Goal: Find contact information: Find contact information

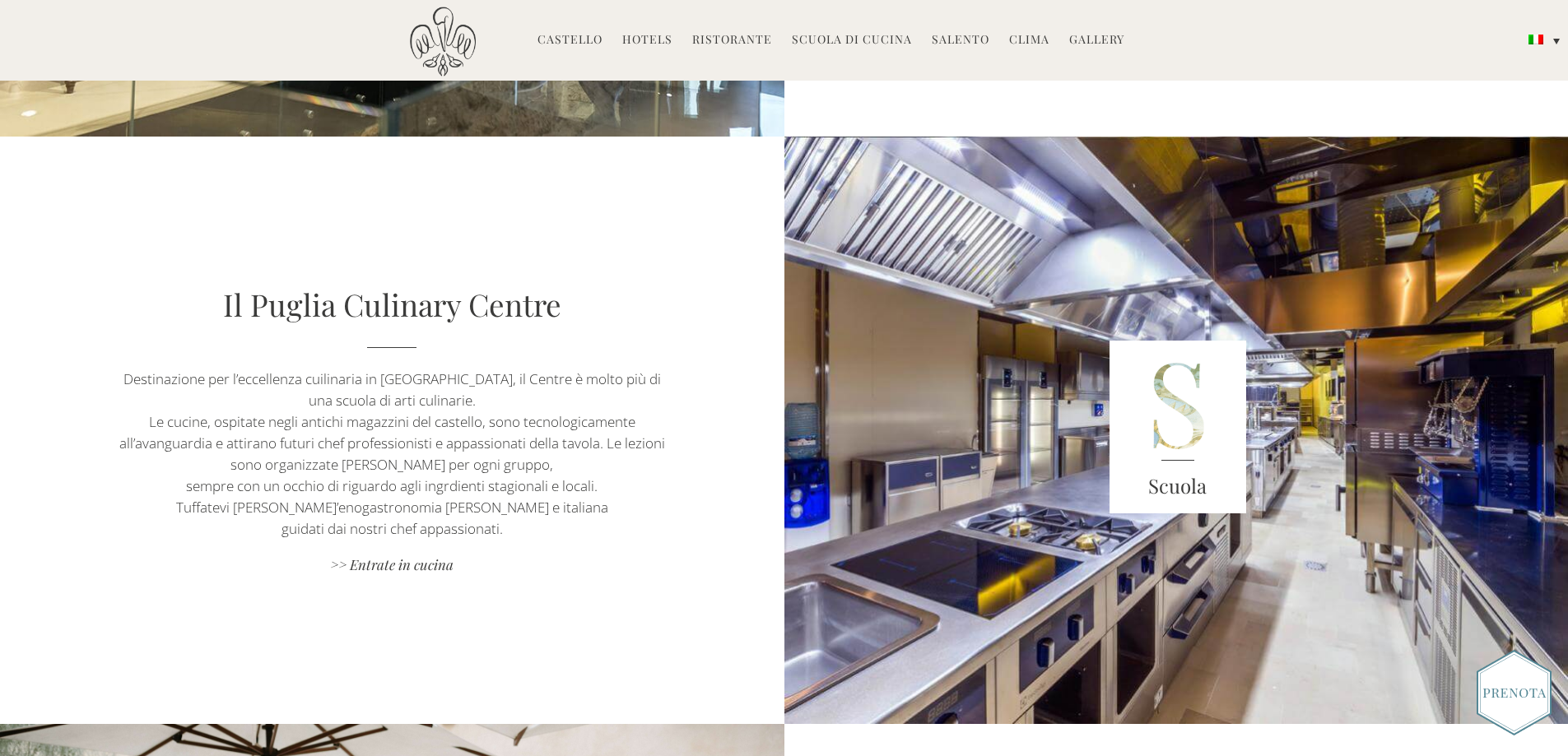
scroll to position [1502, 0]
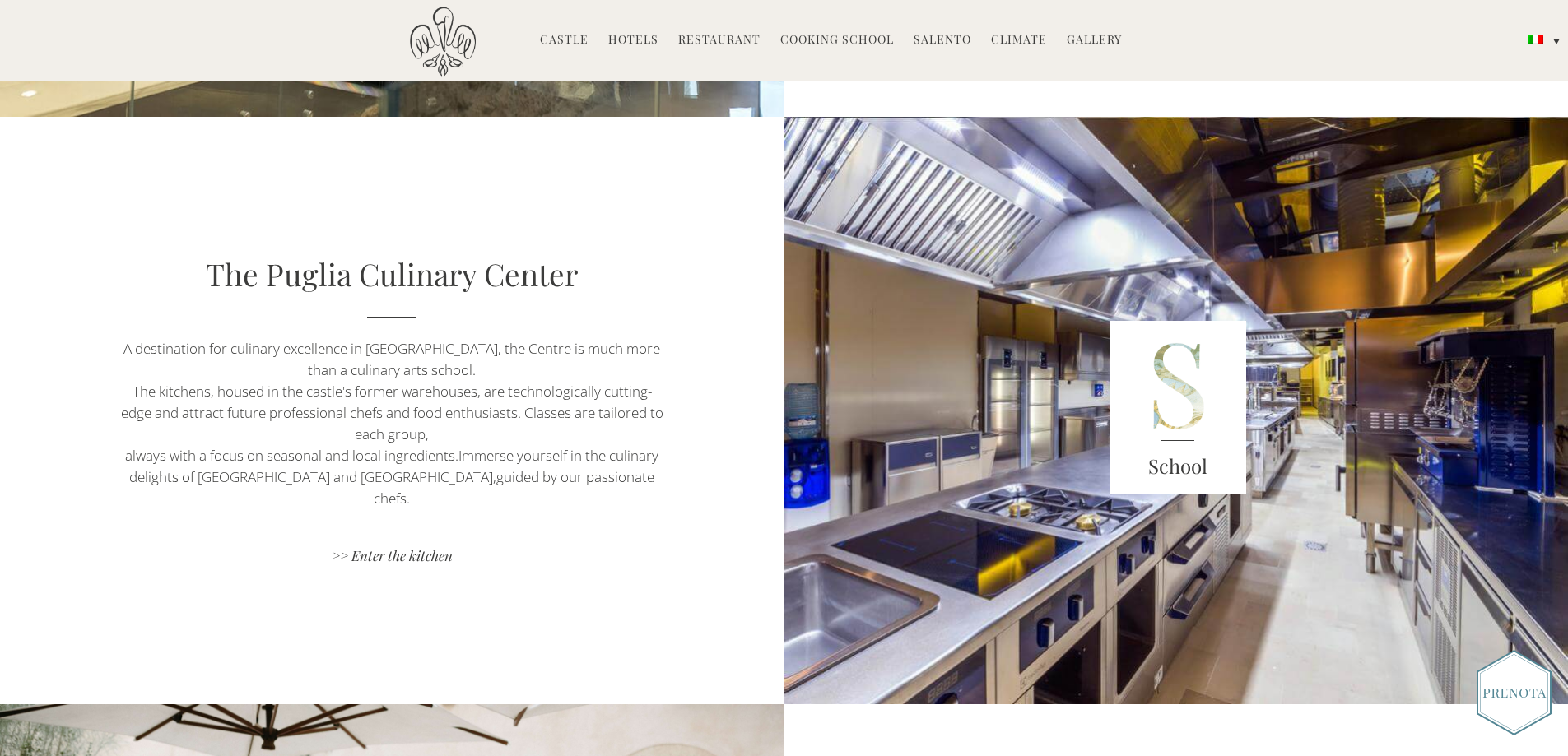
click at [638, 318] on div "The Puglia Culinary Center" at bounding box center [393, 285] width 549 height 65
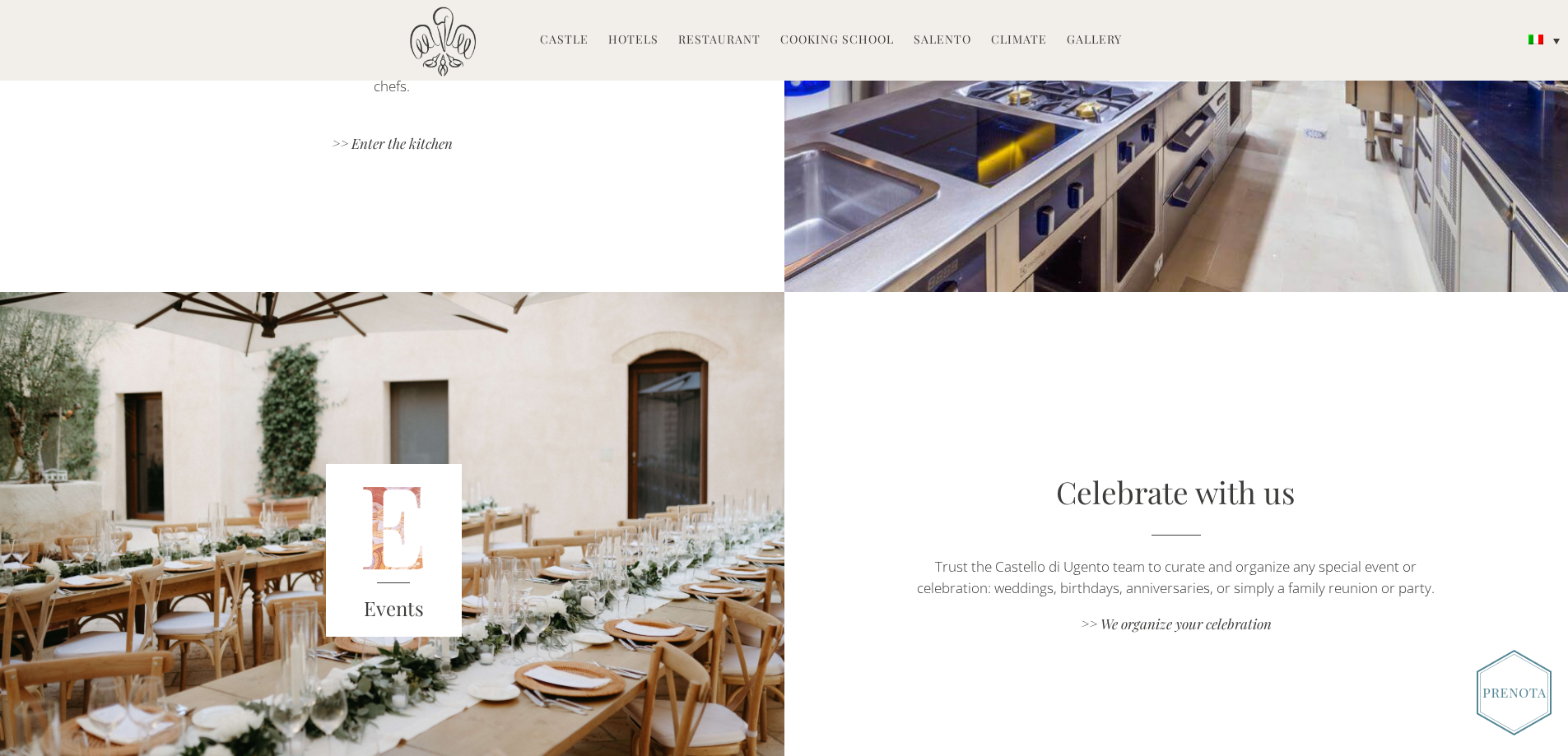
scroll to position [2067, 0]
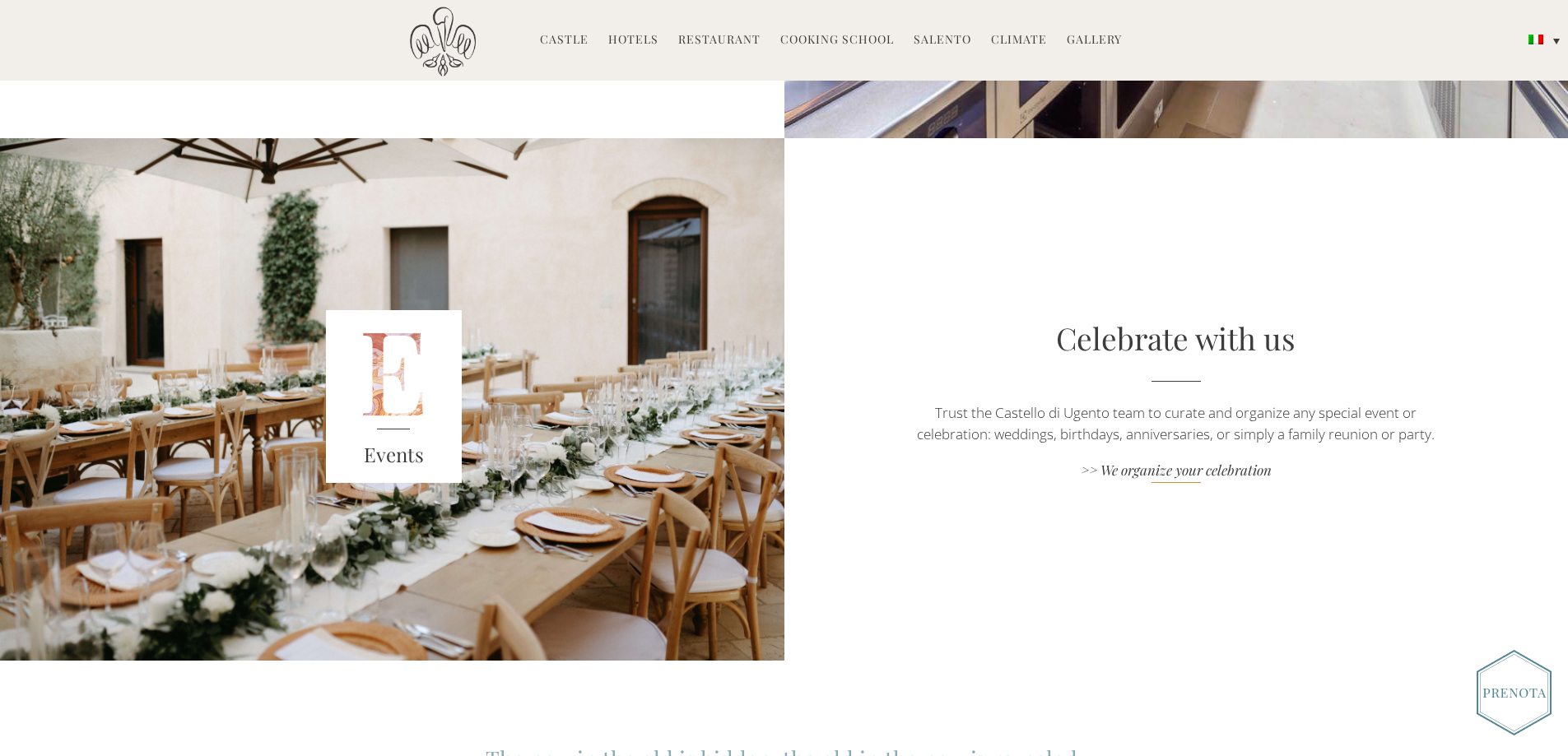
click at [1156, 476] on font ">> We organize your celebration" at bounding box center [1176, 469] width 191 height 18
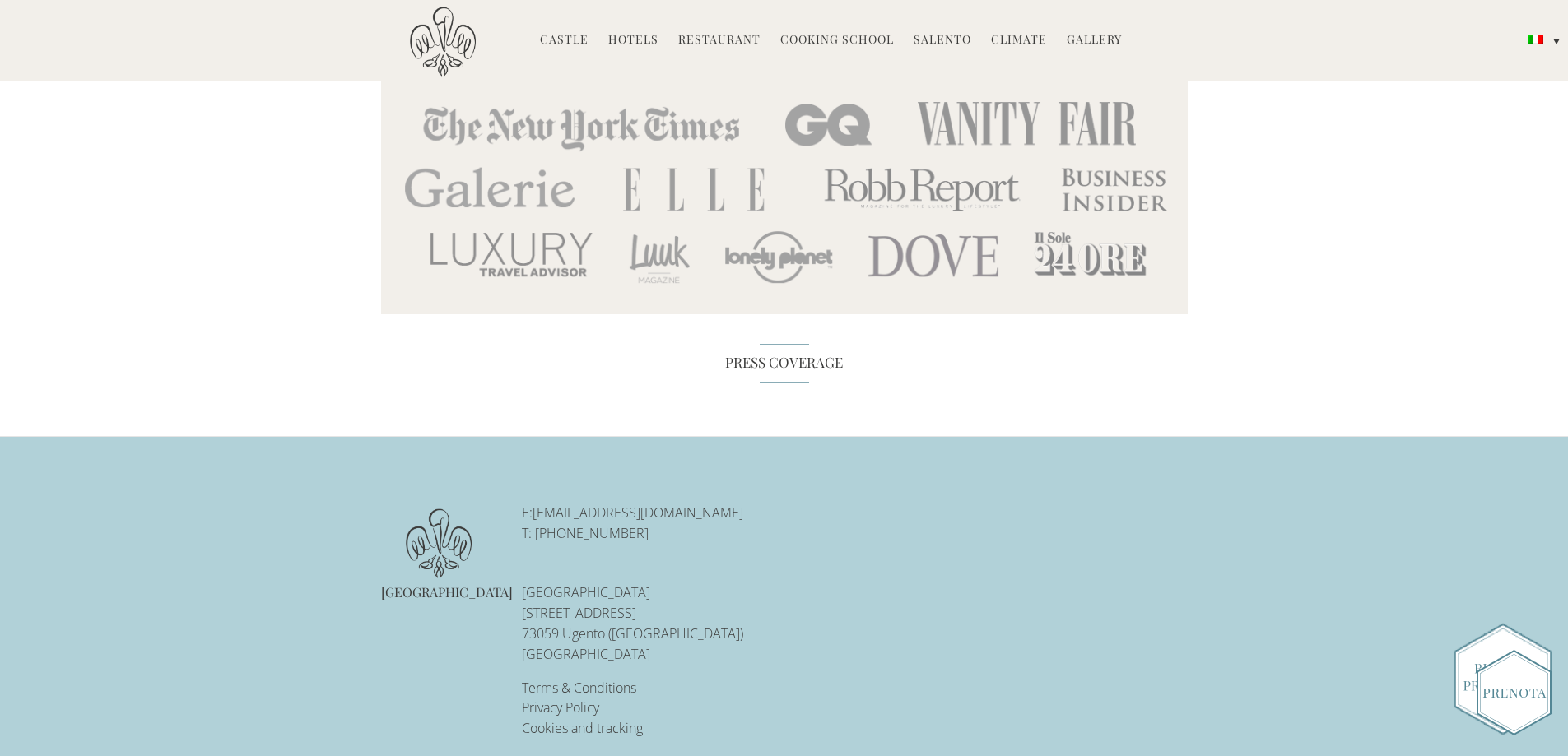
scroll to position [8720, 0]
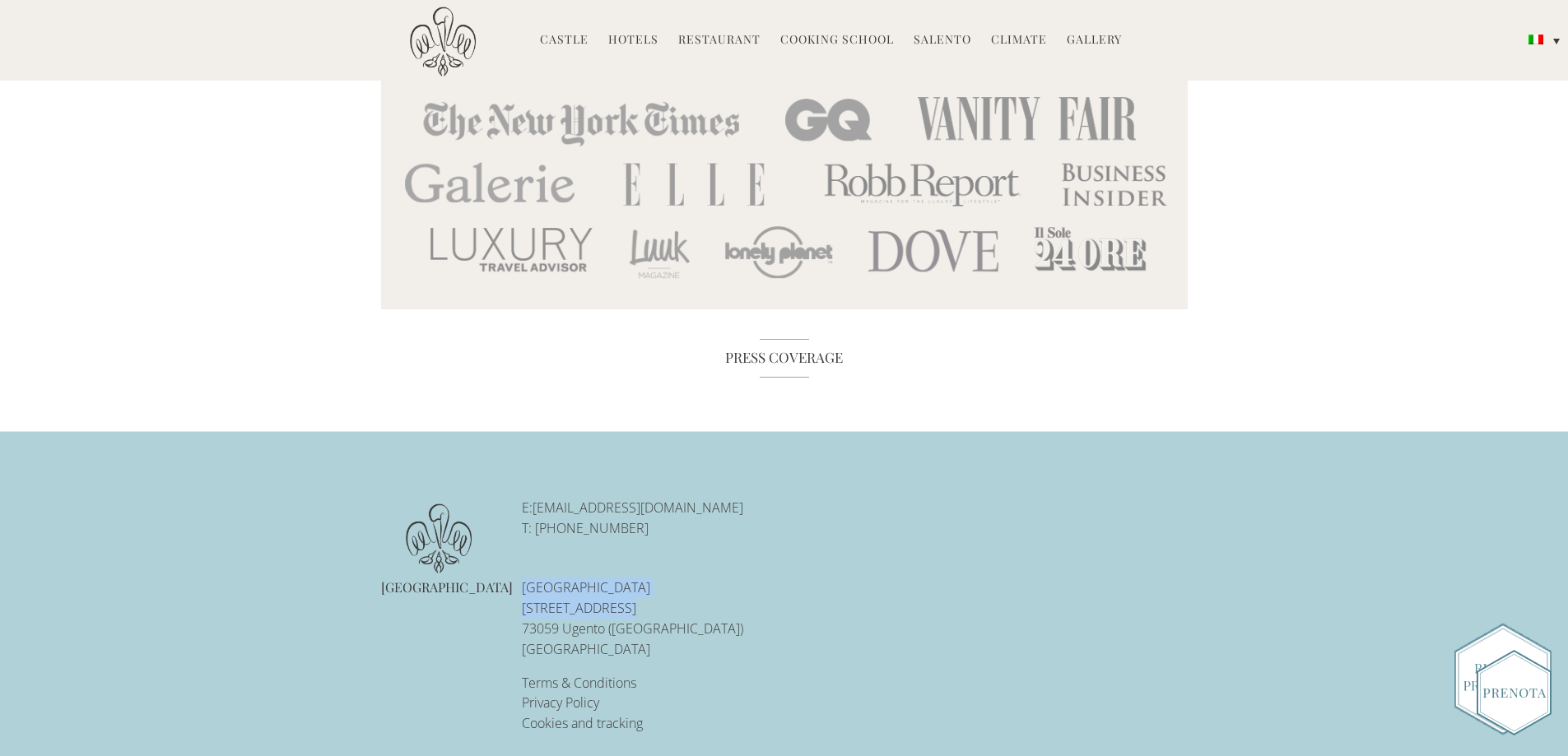
drag, startPoint x: 533, startPoint y: 567, endPoint x: 619, endPoint y: 579, distance: 86.8
click at [619, 579] on ul "E: [EMAIL_ADDRESS][DOMAIN_NAME] T: [PHONE_NUMBER] Ugento Castle [STREET_ADDRESS…" at bounding box center [691, 616] width 363 height 236
copy p "[GEOGRAPHIC_DATA][STREET_ADDRESS]"
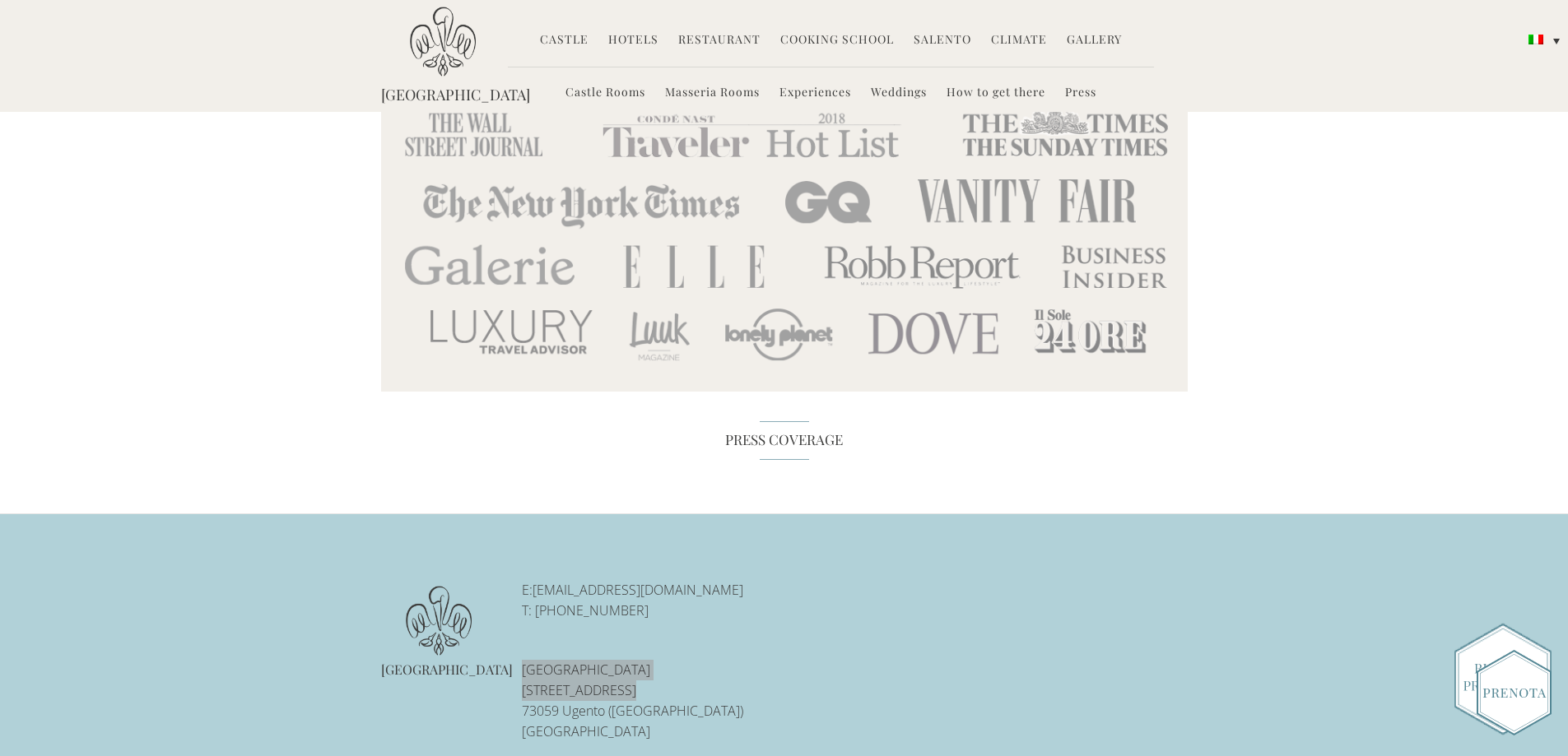
scroll to position [8473, 0]
